Goal: Check status: Check status

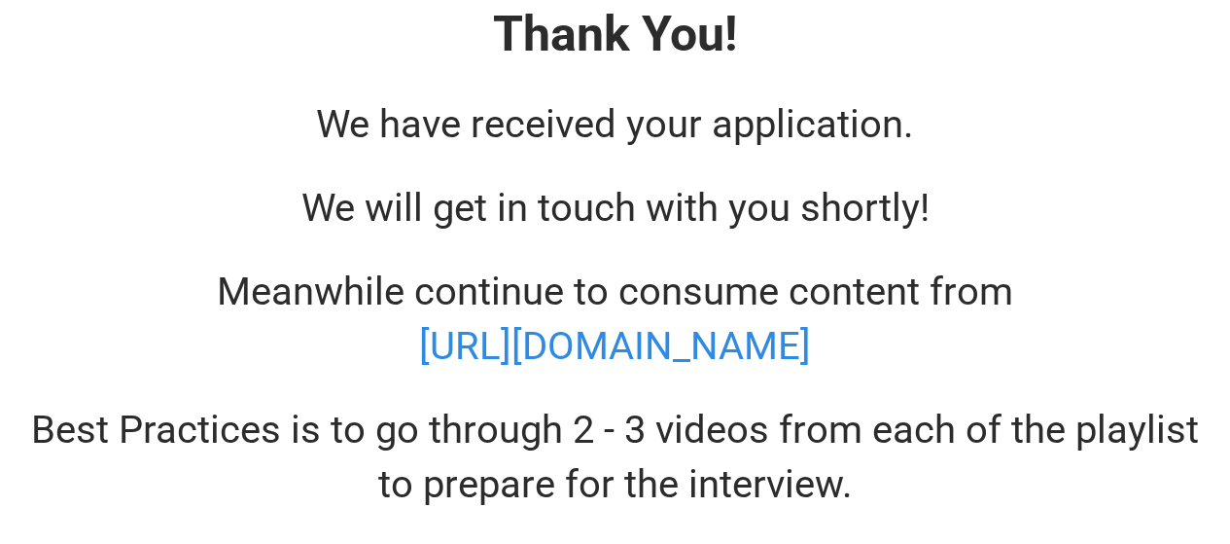
click at [438, 82] on div "Thank You! We have received your application. We will get in touch with you sho…" at bounding box center [615, 256] width 1203 height 512
click at [442, 101] on span "We have received your application." at bounding box center [615, 124] width 598 height 46
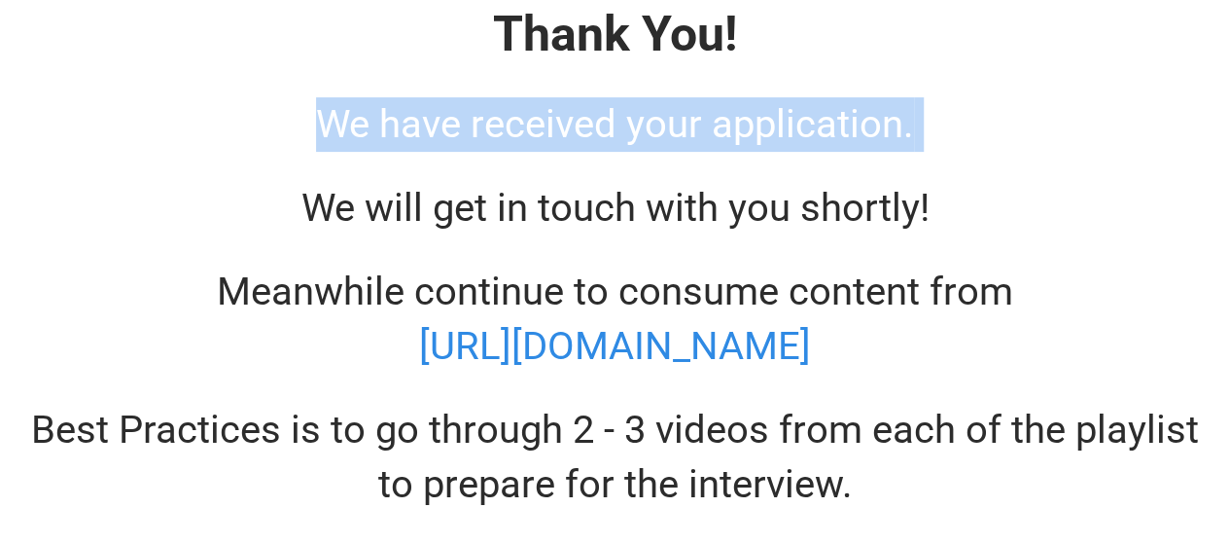
click at [442, 101] on span "We have received your application." at bounding box center [615, 124] width 598 height 46
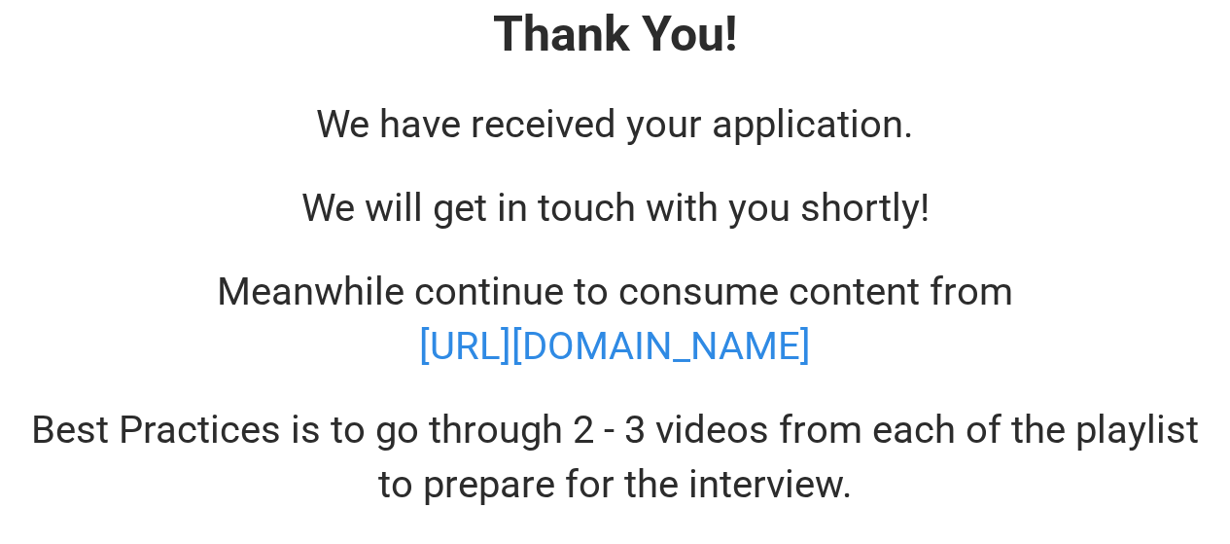
click at [469, 219] on span "We will get in touch with you shortly!" at bounding box center [616, 208] width 628 height 46
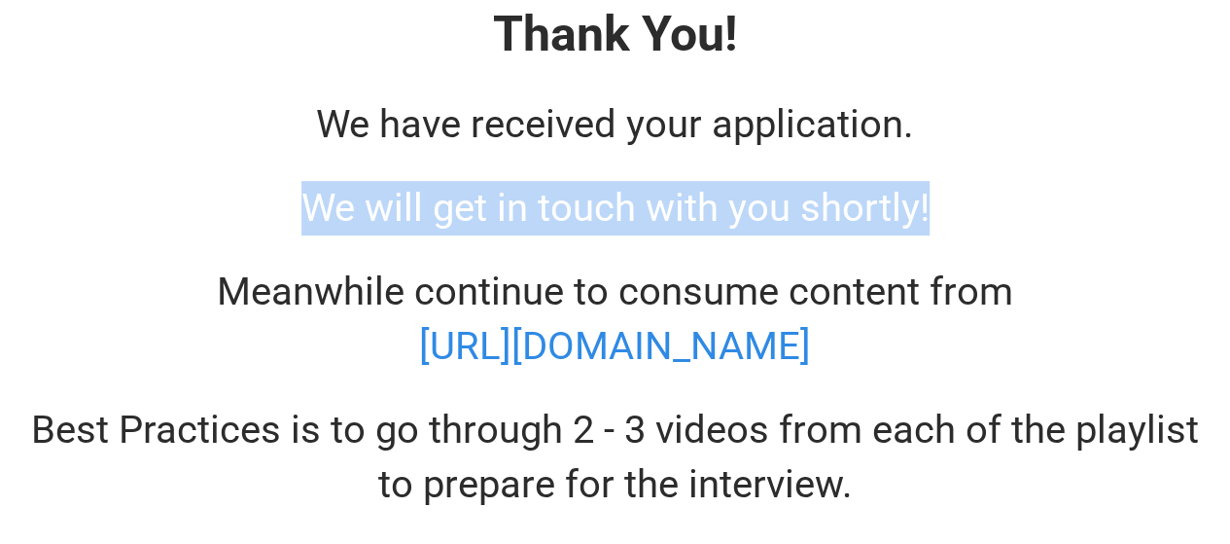
click at [469, 219] on span "We will get in touch with you shortly!" at bounding box center [616, 208] width 628 height 46
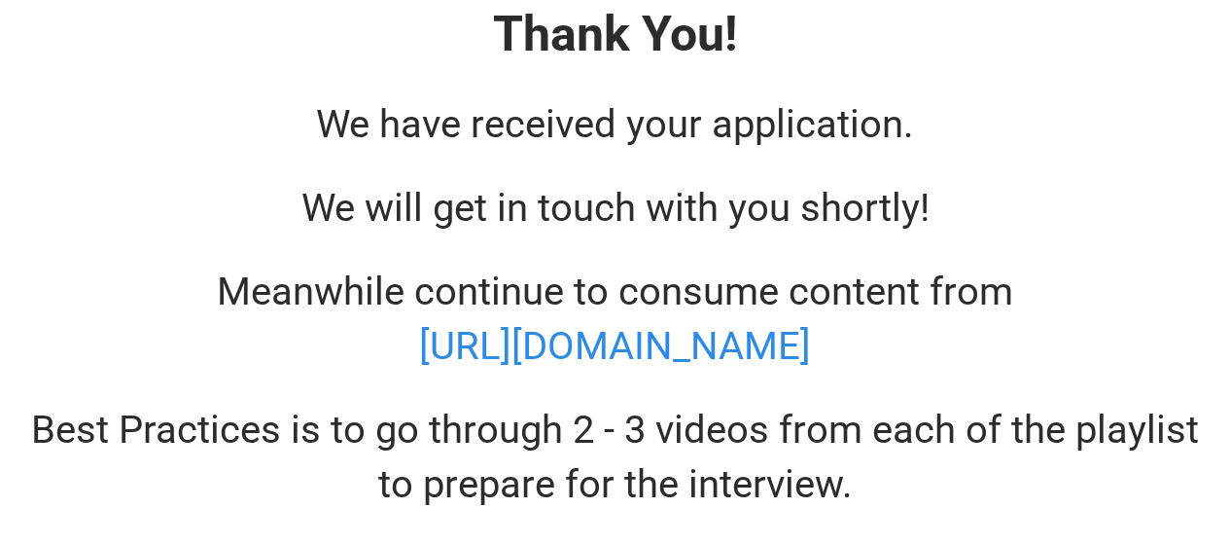
click at [480, 293] on span "Meanwhile continue to consume content from" at bounding box center [615, 291] width 797 height 46
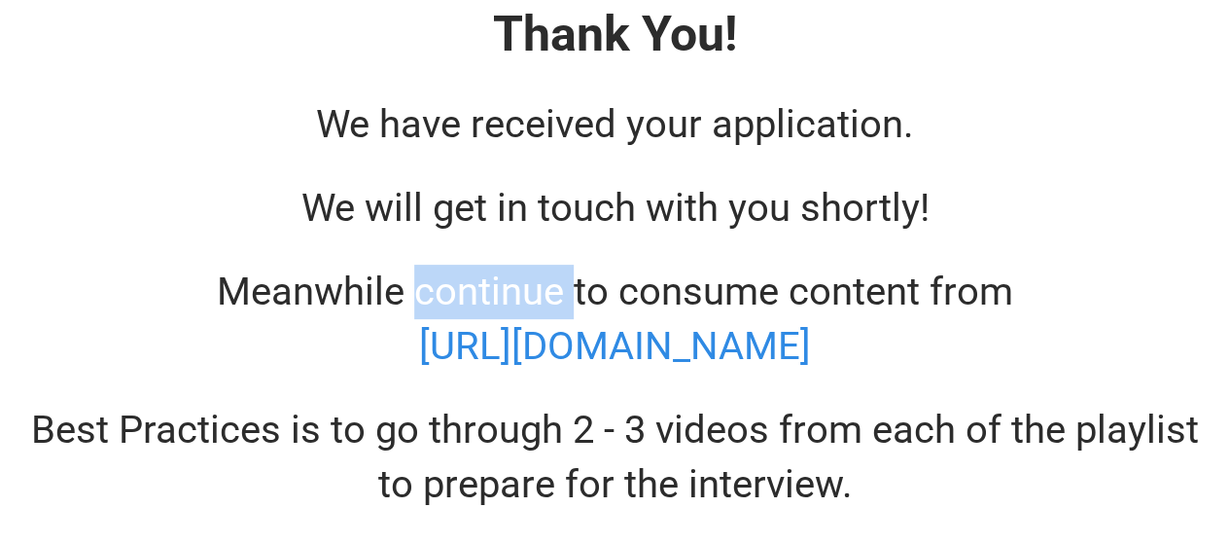
click at [480, 293] on span "Meanwhile continue to consume content from" at bounding box center [615, 291] width 797 height 46
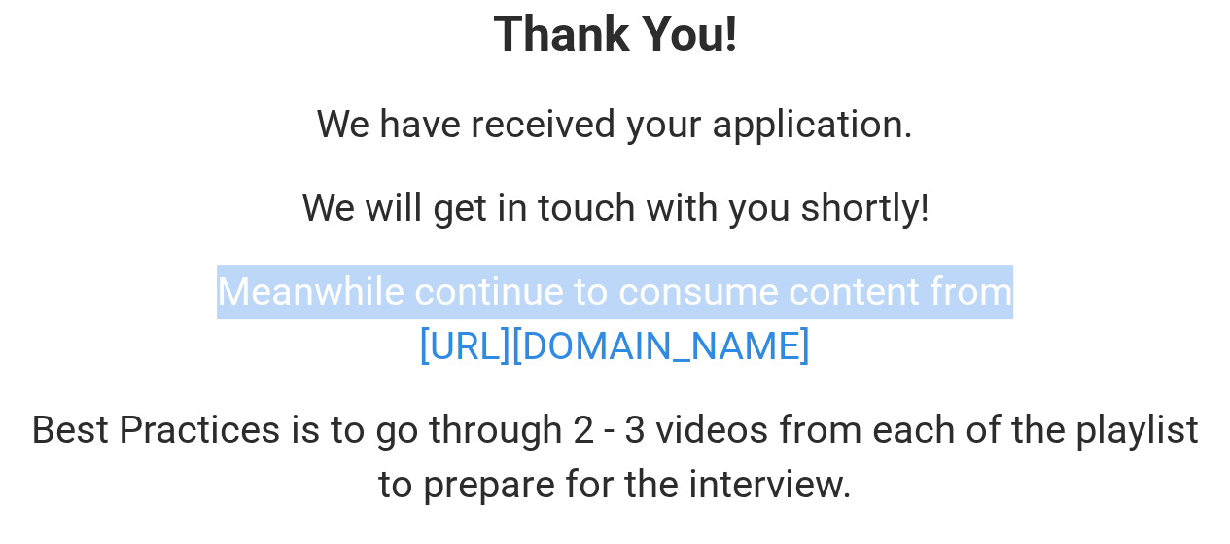
click at [480, 293] on span "Meanwhile continue to consume content from" at bounding box center [615, 291] width 797 height 46
click at [680, 250] on div "Thank You! We have received your application. We will get in touch with you sho…" at bounding box center [615, 256] width 1203 height 512
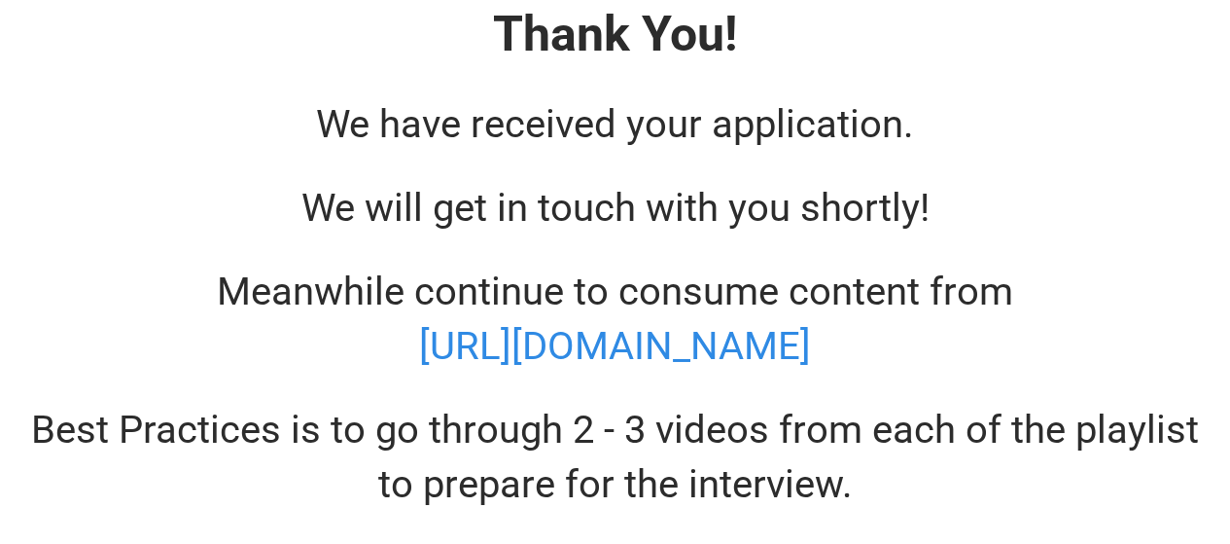
click at [687, 221] on span "We will get in touch with you shortly!" at bounding box center [616, 208] width 628 height 46
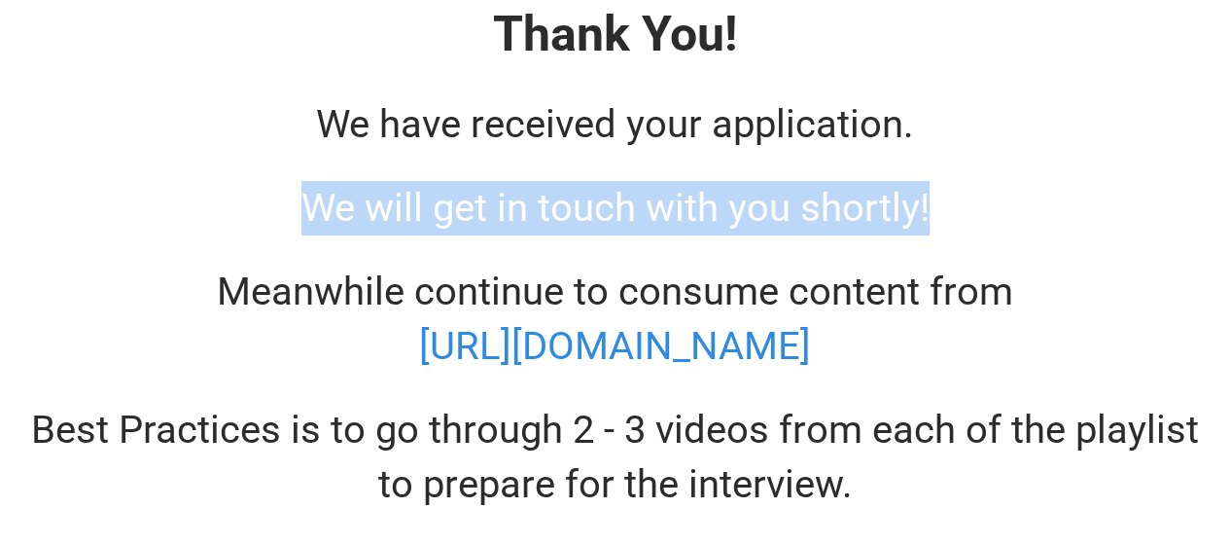
click at [687, 221] on span "We will get in touch with you shortly!" at bounding box center [616, 208] width 628 height 46
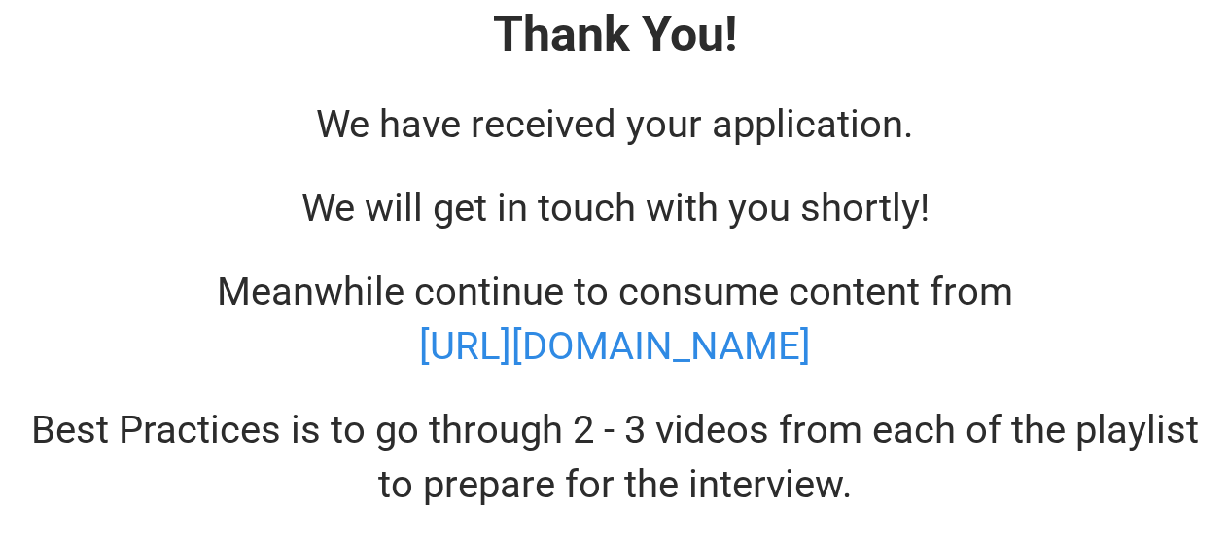
click at [678, 140] on span "We have received your application." at bounding box center [615, 124] width 598 height 46
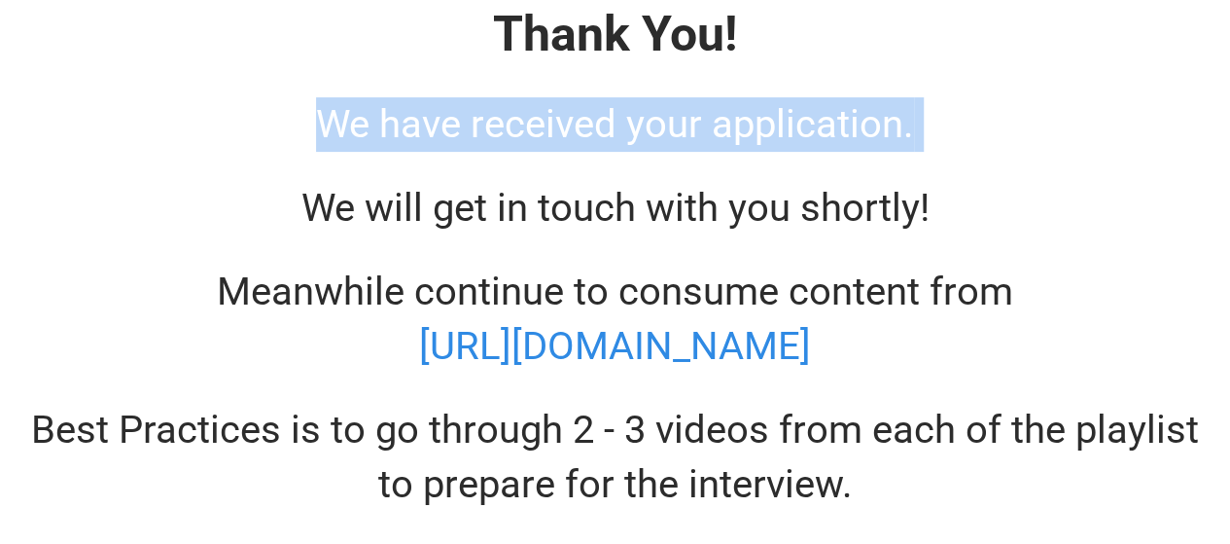
click at [678, 140] on span "We have received your application." at bounding box center [615, 124] width 598 height 46
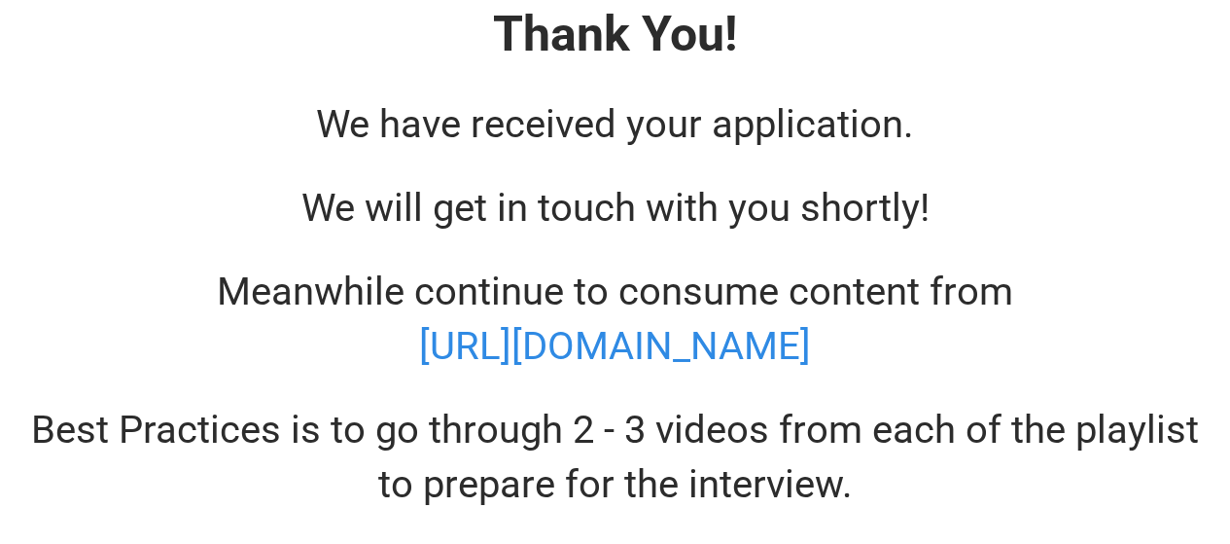
click at [667, 225] on span "We will get in touch with you shortly!" at bounding box center [616, 208] width 628 height 46
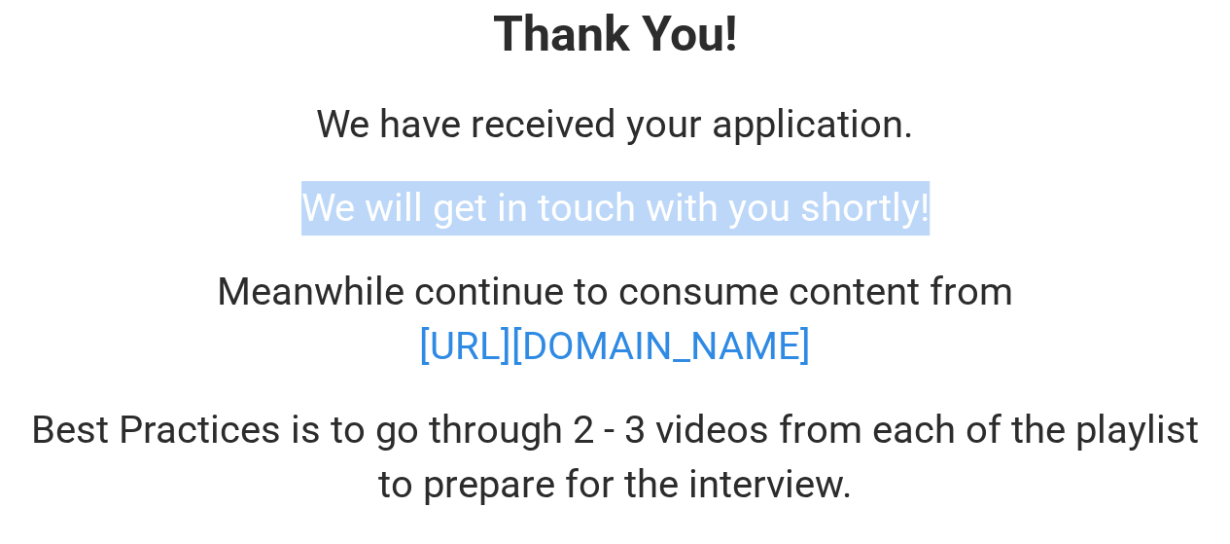
click at [667, 225] on span "We will get in touch with you shortly!" at bounding box center [616, 208] width 628 height 46
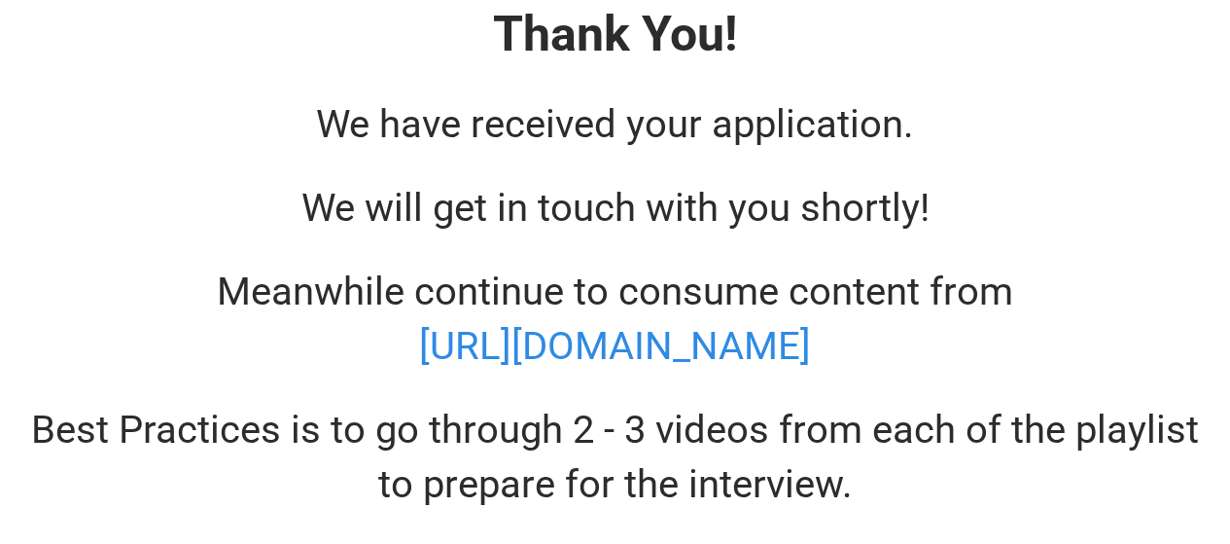
click at [650, 291] on span "Meanwhile continue to consume content from" at bounding box center [615, 291] width 797 height 46
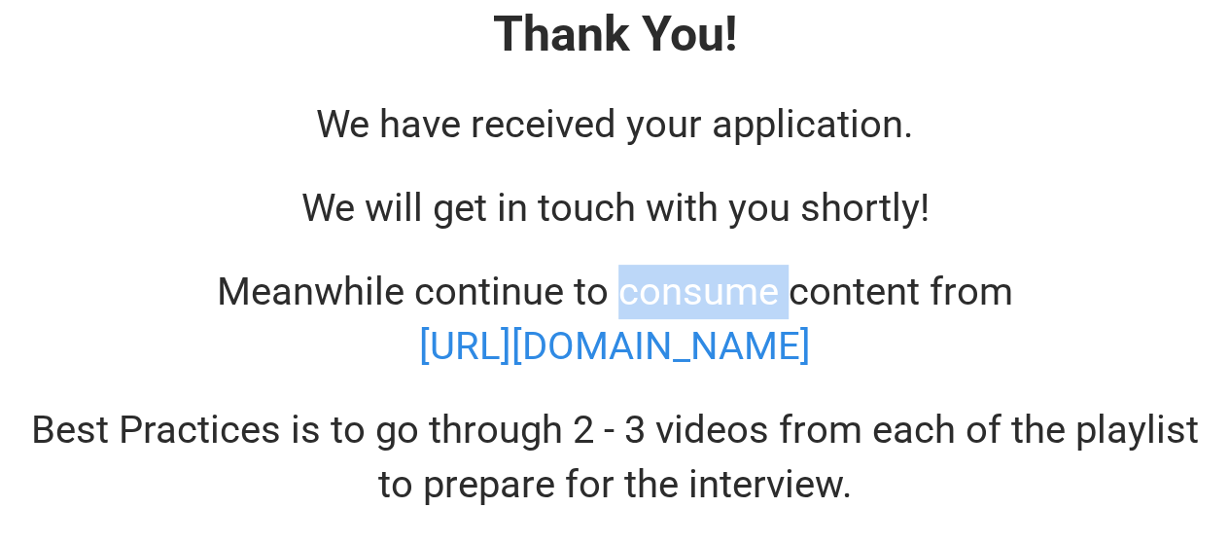
click at [650, 291] on span "Meanwhile continue to consume content from" at bounding box center [615, 291] width 797 height 46
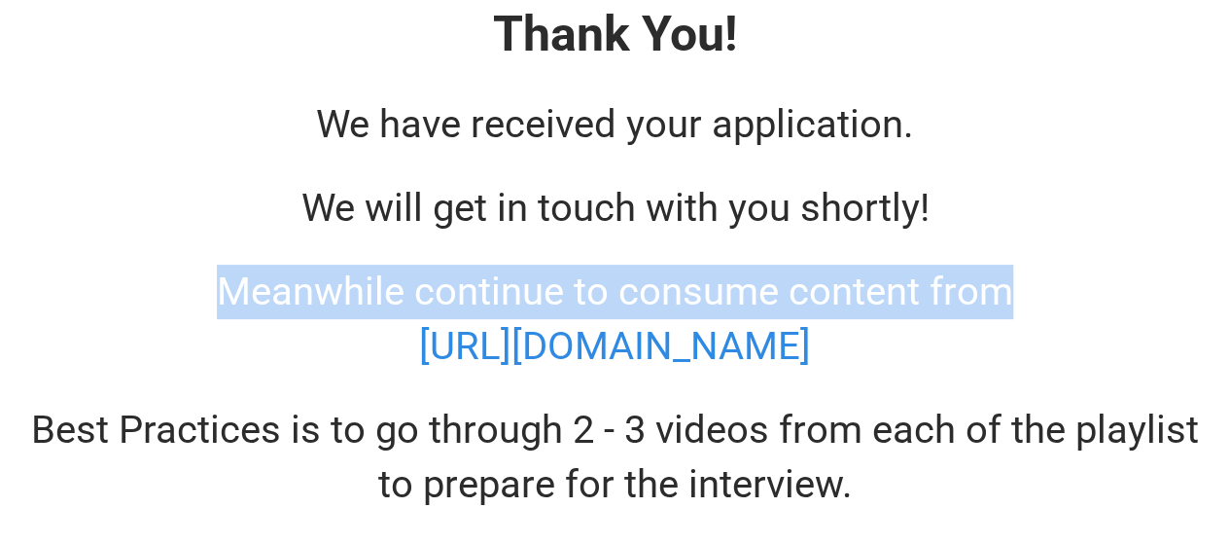
click at [650, 291] on span "Meanwhile continue to consume content from" at bounding box center [615, 291] width 797 height 46
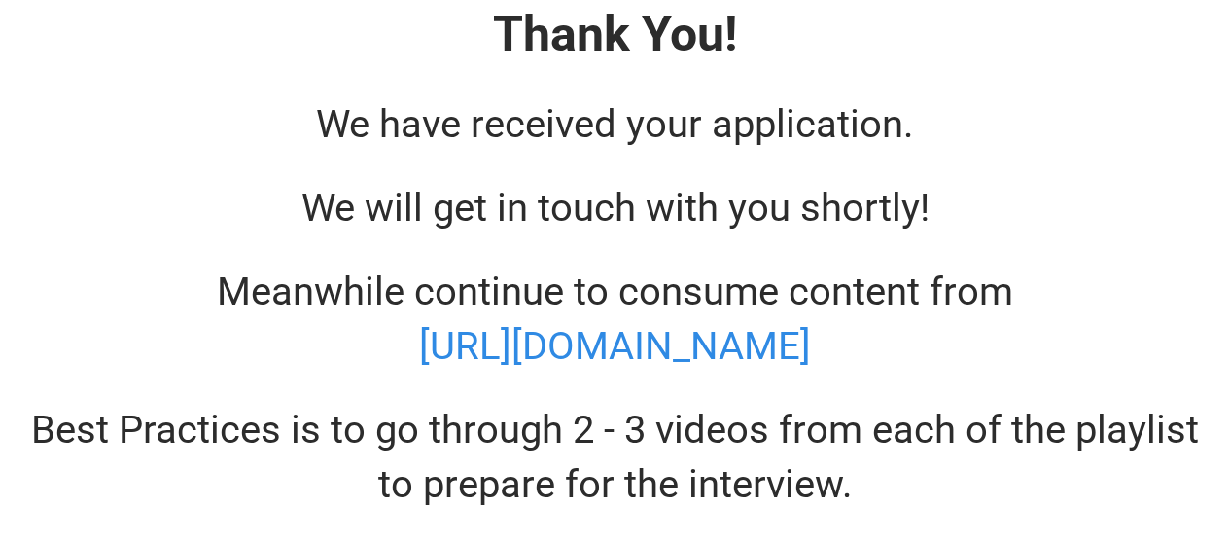
click at [508, 411] on span "Best Practices is to go through 2 - 3 videos from each of the playlist to prepa…" at bounding box center [615, 457] width 1168 height 100
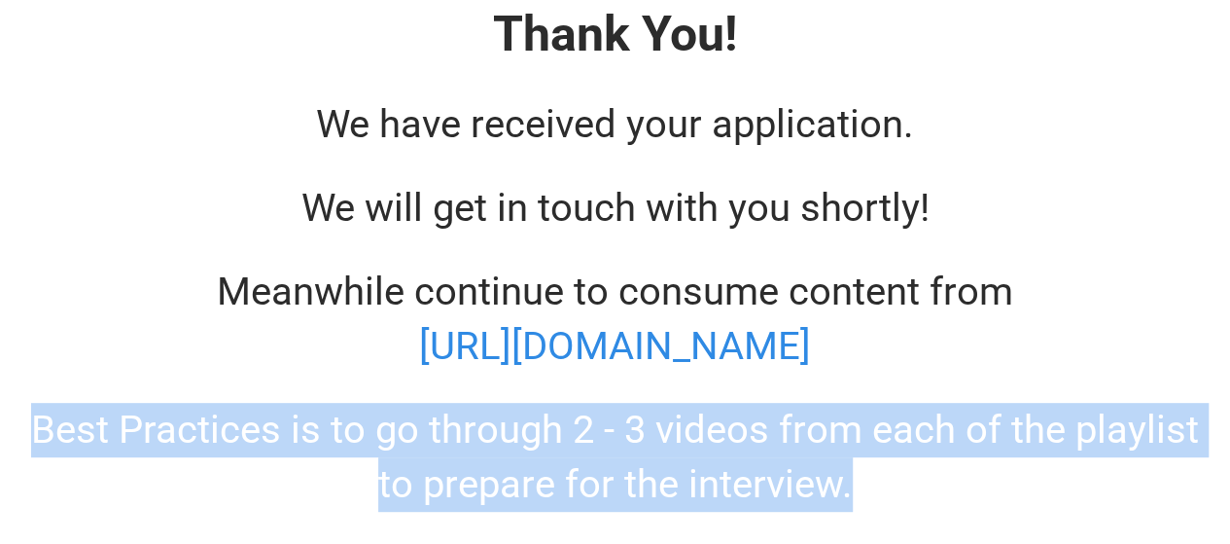
click at [508, 411] on span "Best Practices is to go through 2 - 3 videos from each of the playlist to prepa…" at bounding box center [615, 457] width 1168 height 100
